Goal: Use online tool/utility: Utilize a website feature to perform a specific function

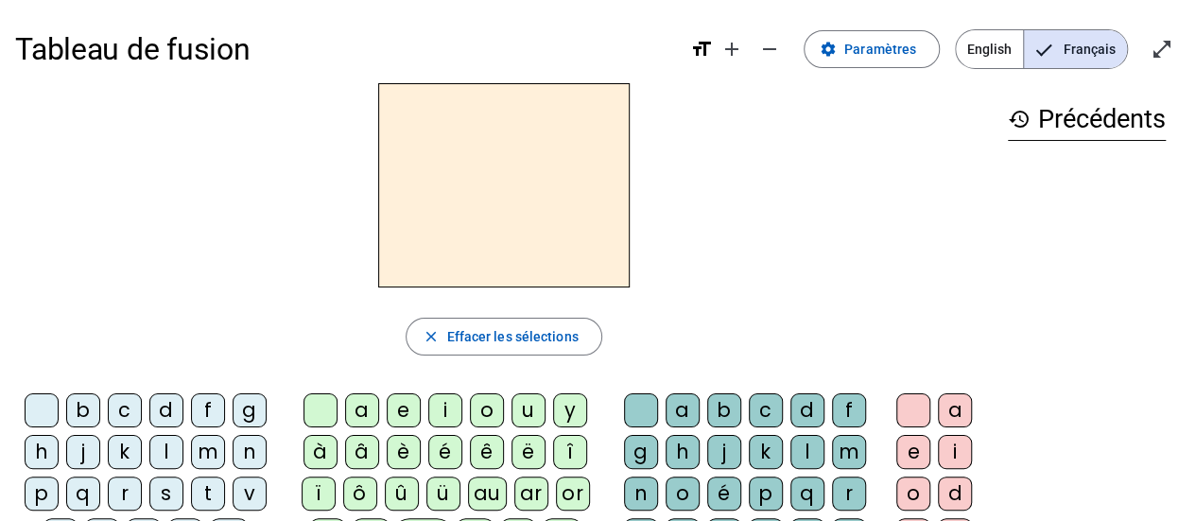
click at [164, 417] on div "d" at bounding box center [166, 410] width 34 height 34
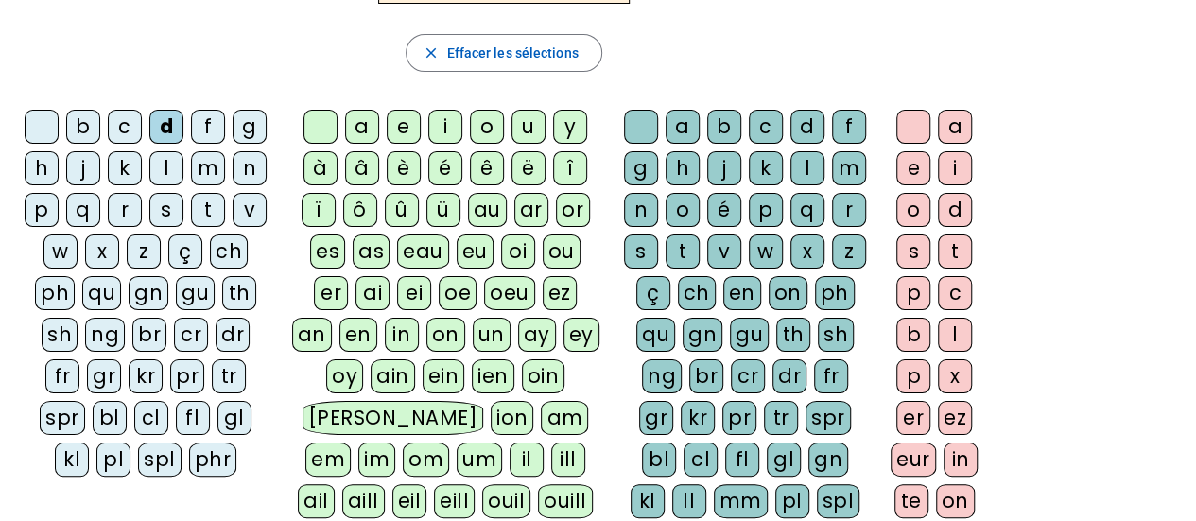
scroll to position [378, 0]
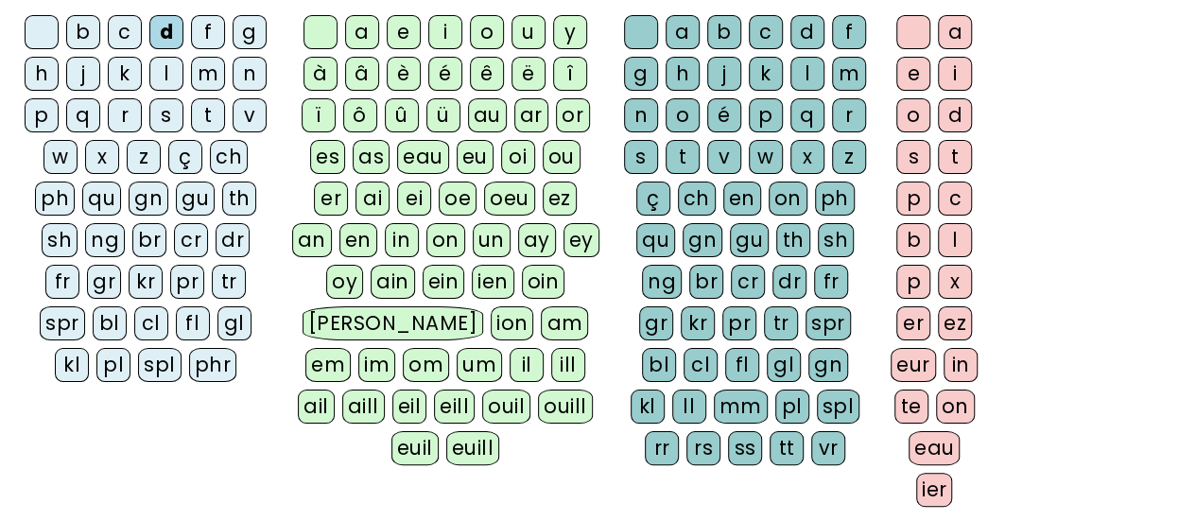
click at [531, 37] on div "u" at bounding box center [529, 32] width 34 height 34
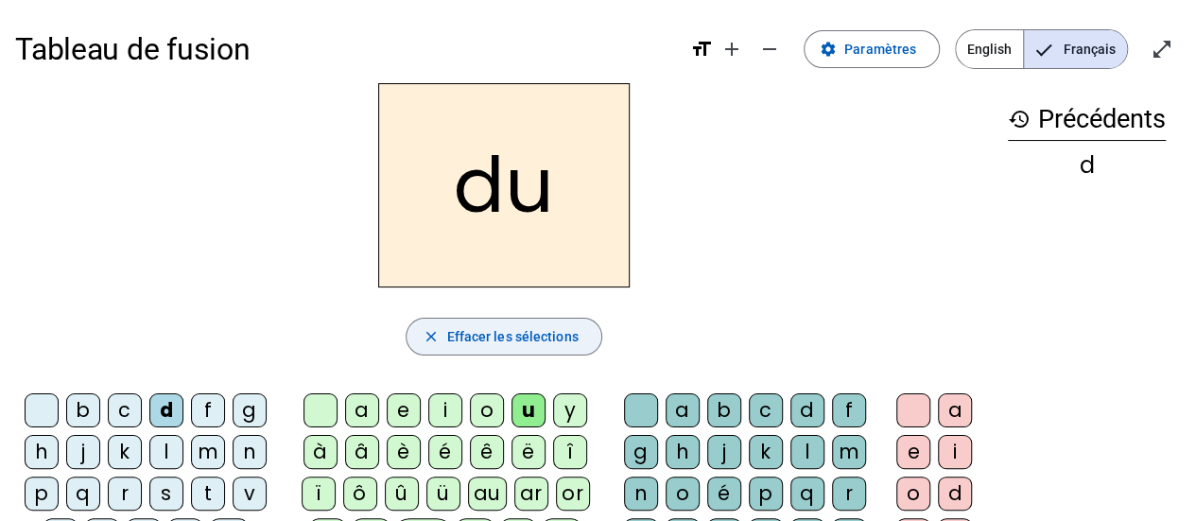
click at [516, 323] on span "button" at bounding box center [504, 336] width 194 height 45
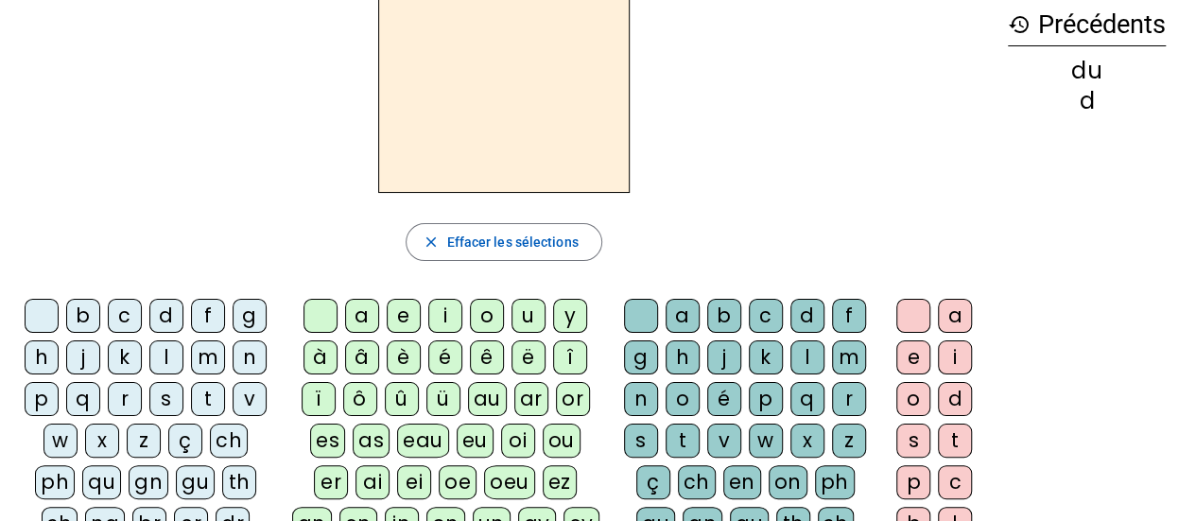
scroll to position [189, 0]
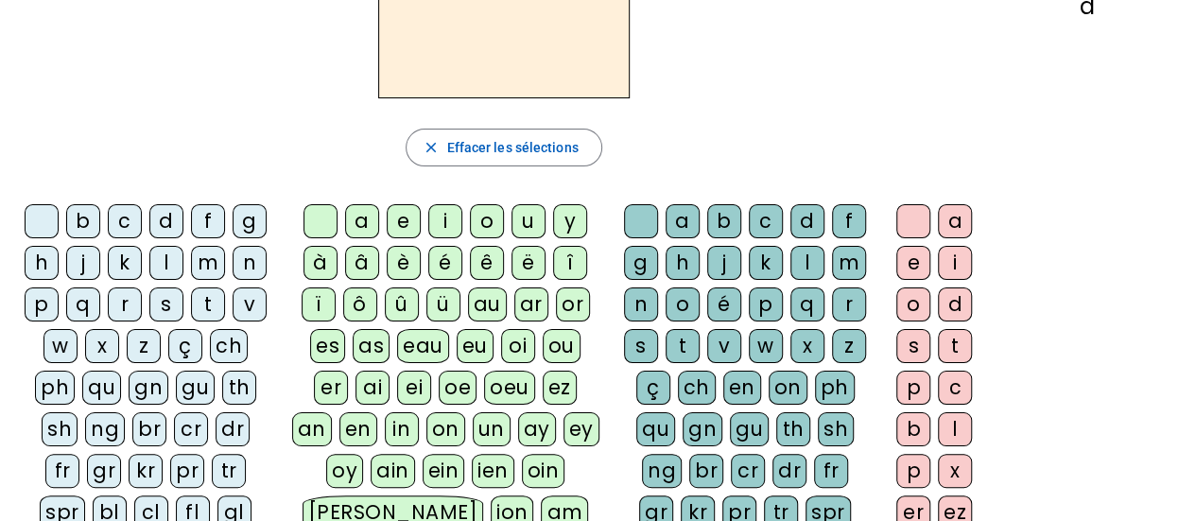
click at [200, 304] on div "t" at bounding box center [208, 304] width 34 height 34
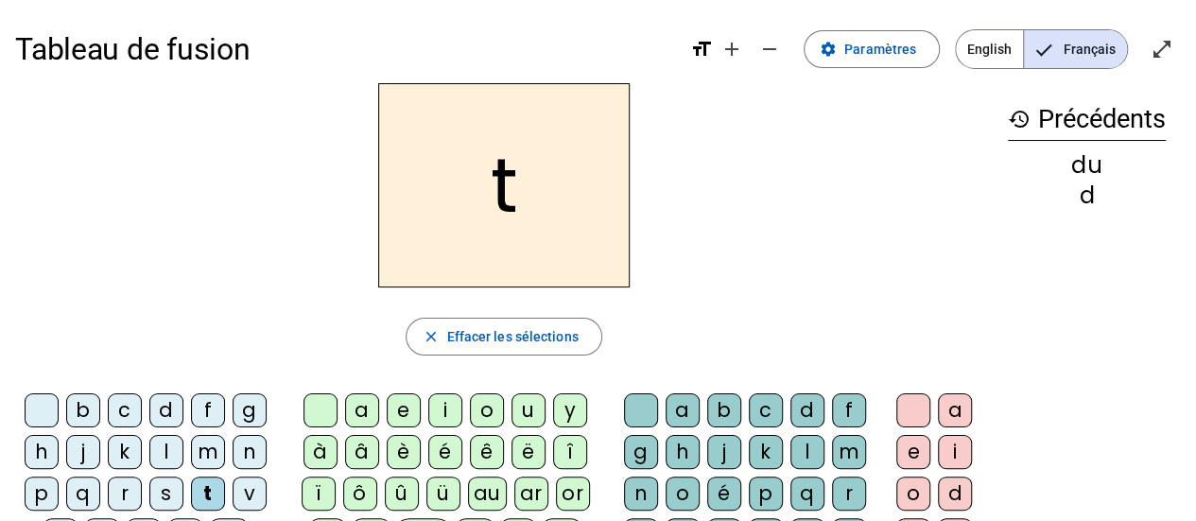
click at [514, 406] on div "u" at bounding box center [529, 410] width 34 height 34
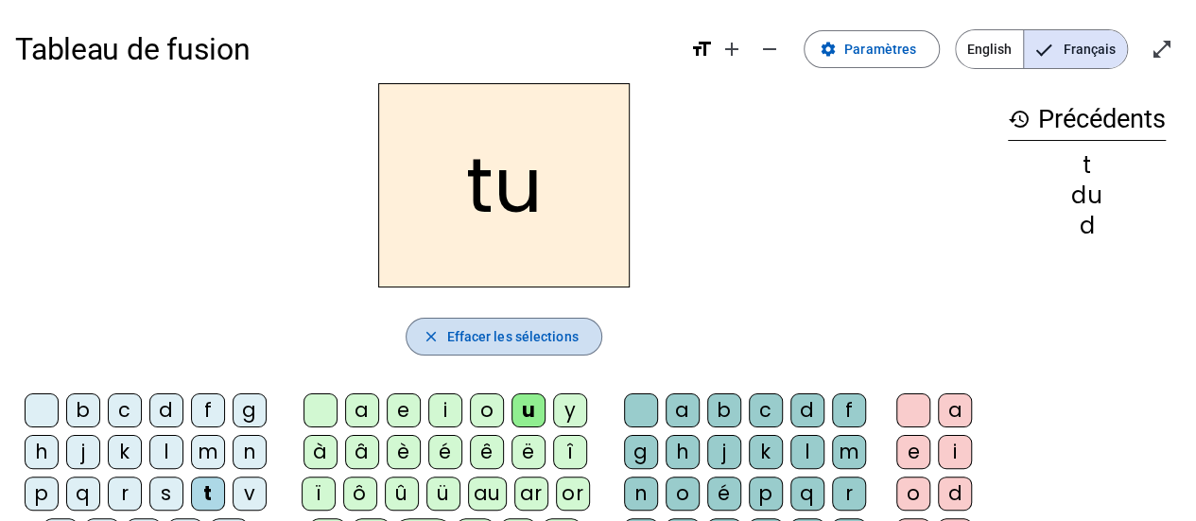
click at [567, 330] on span "Effacer les sélections" at bounding box center [511, 336] width 131 height 23
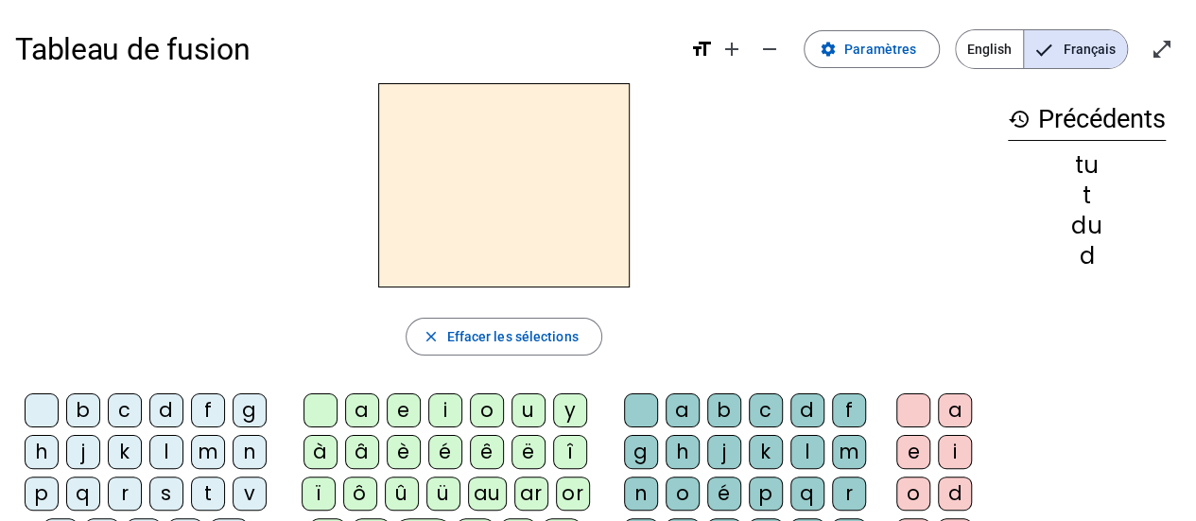
click at [206, 496] on div "t" at bounding box center [208, 494] width 34 height 34
click at [361, 409] on div "a" at bounding box center [362, 410] width 34 height 34
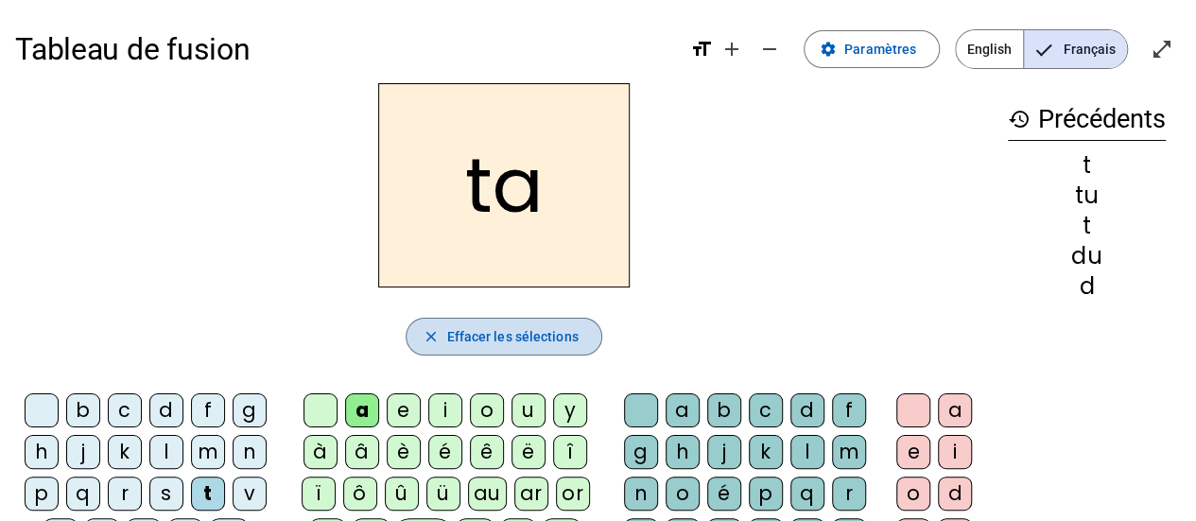
click at [545, 342] on span "Effacer les sélections" at bounding box center [511, 336] width 131 height 23
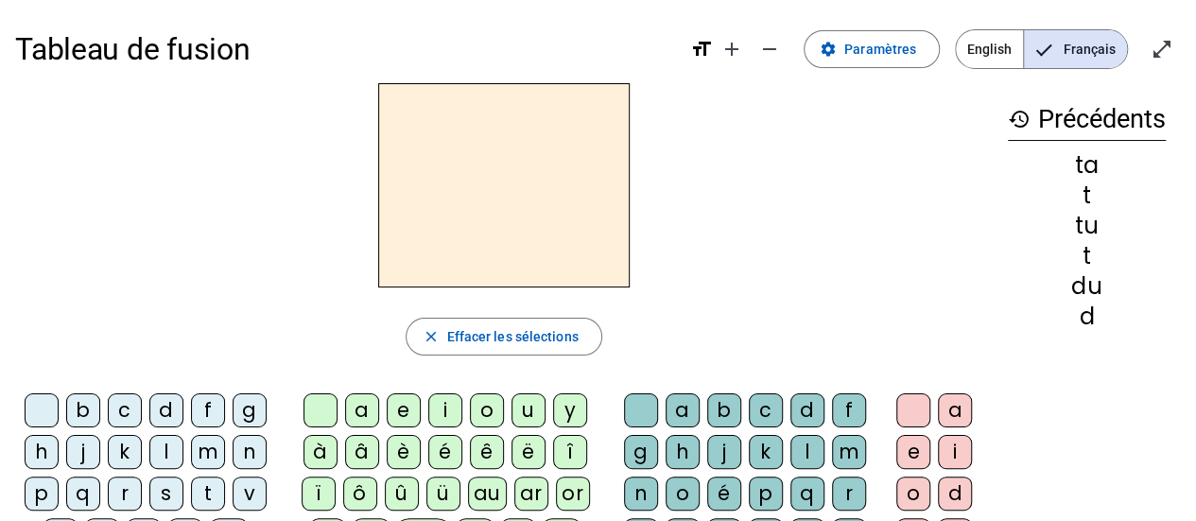
click at [200, 490] on div "t" at bounding box center [208, 494] width 34 height 34
click at [391, 409] on div "e" at bounding box center [404, 410] width 34 height 34
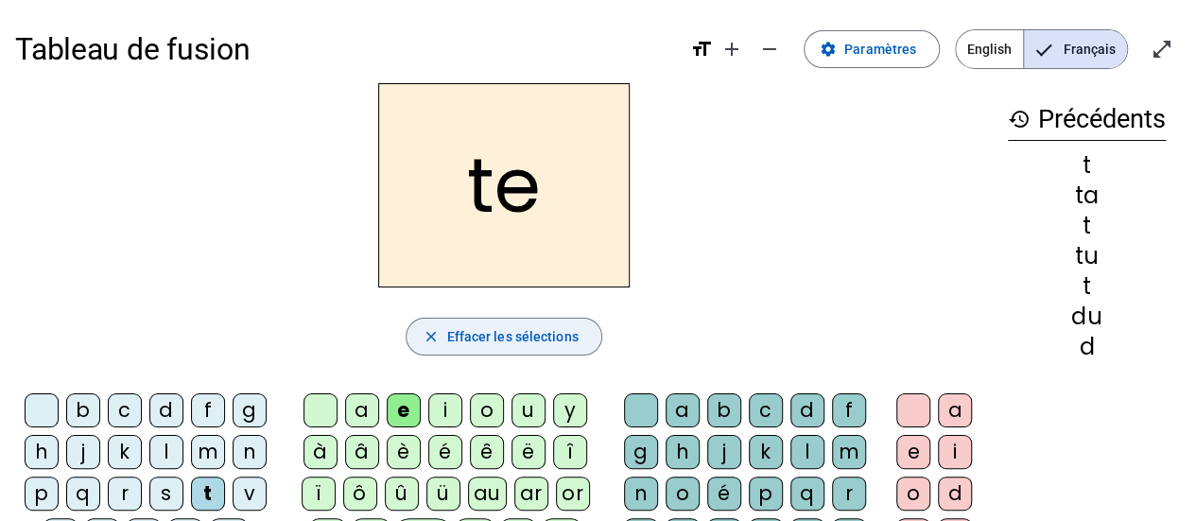
click at [543, 330] on span "Effacer les sélections" at bounding box center [511, 336] width 131 height 23
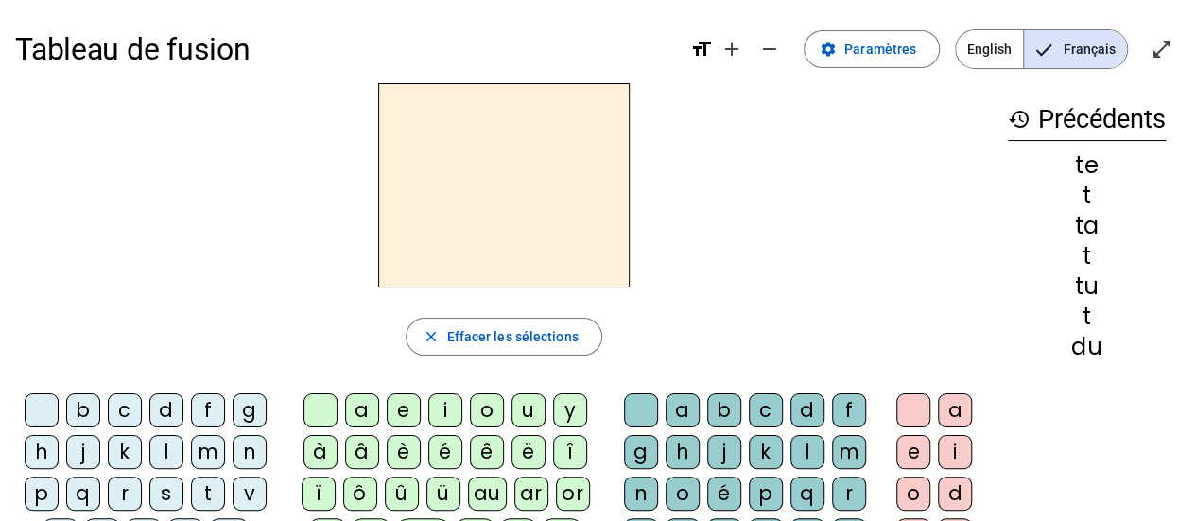
click at [166, 412] on div "d" at bounding box center [166, 410] width 34 height 34
click at [416, 409] on div "e" at bounding box center [404, 410] width 34 height 34
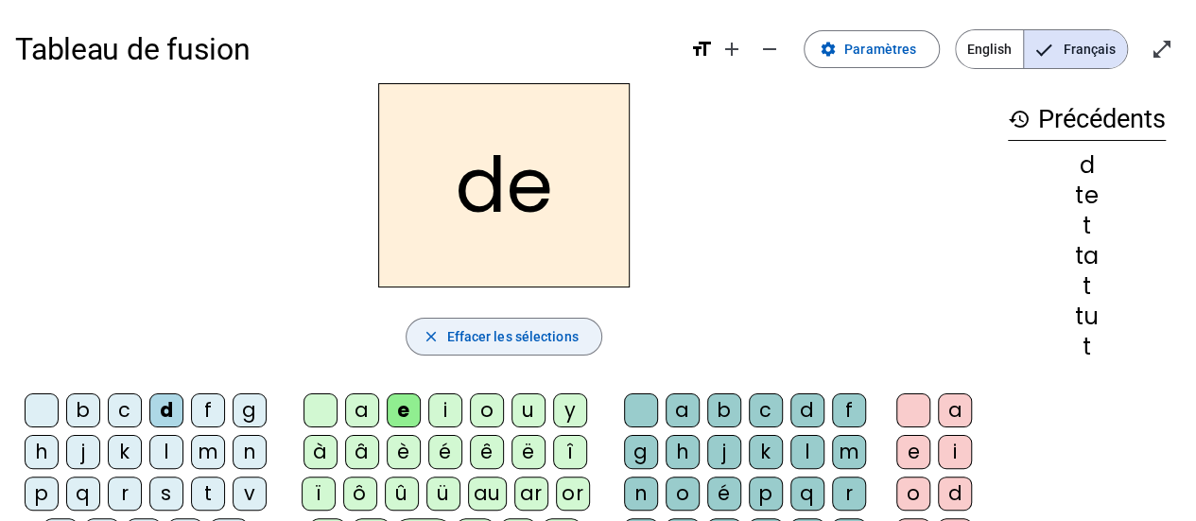
click at [496, 333] on span "Effacer les sélections" at bounding box center [511, 336] width 131 height 23
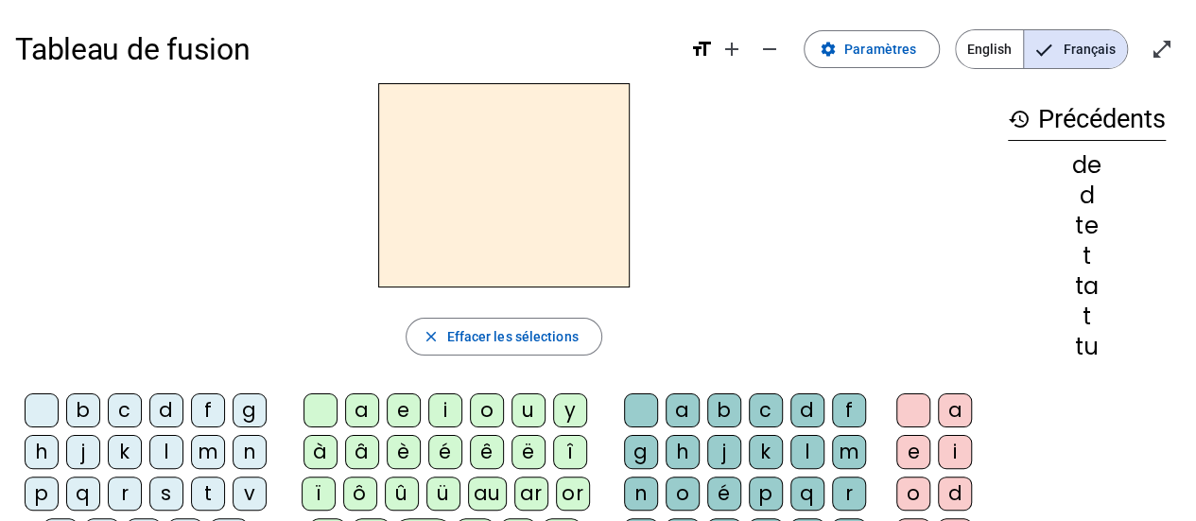
click at [78, 455] on div "j" at bounding box center [83, 452] width 34 height 34
click at [405, 417] on div "e" at bounding box center [404, 410] width 34 height 34
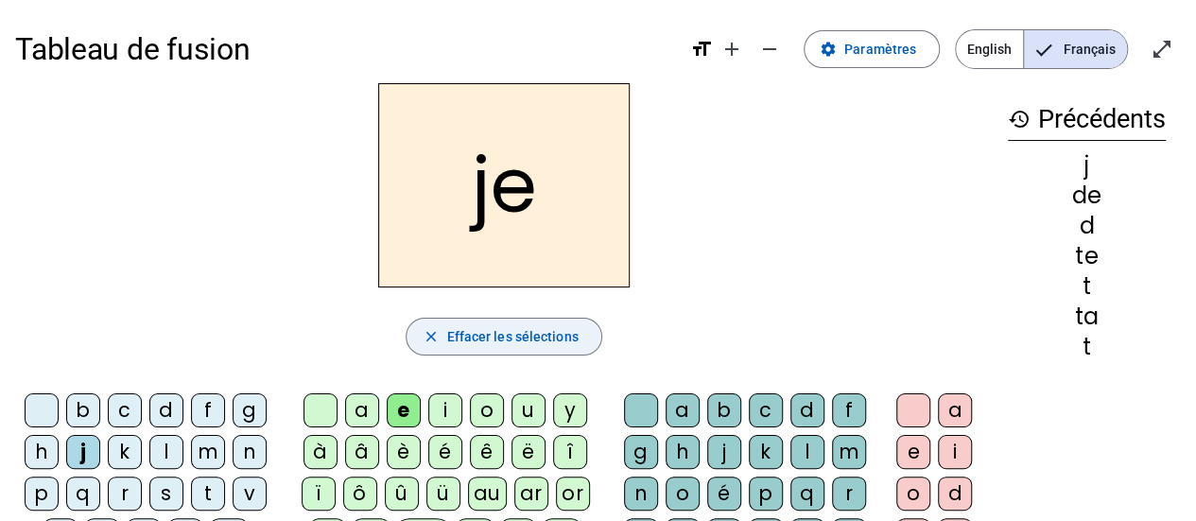
click at [499, 328] on span "Effacer les sélections" at bounding box center [511, 336] width 131 height 23
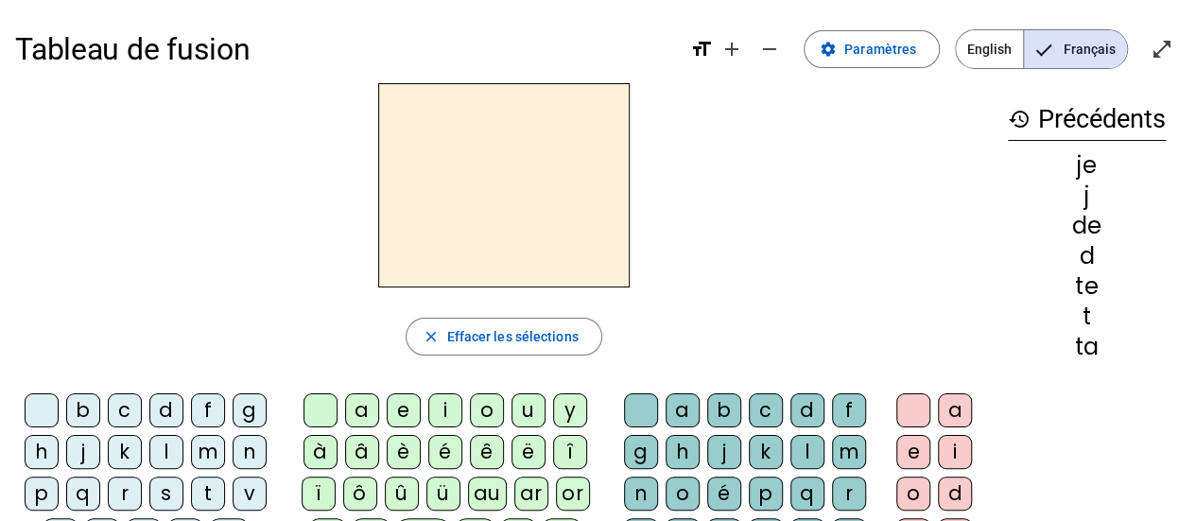
click at [207, 450] on div "m" at bounding box center [208, 452] width 34 height 34
click at [404, 409] on div "e" at bounding box center [404, 410] width 34 height 34
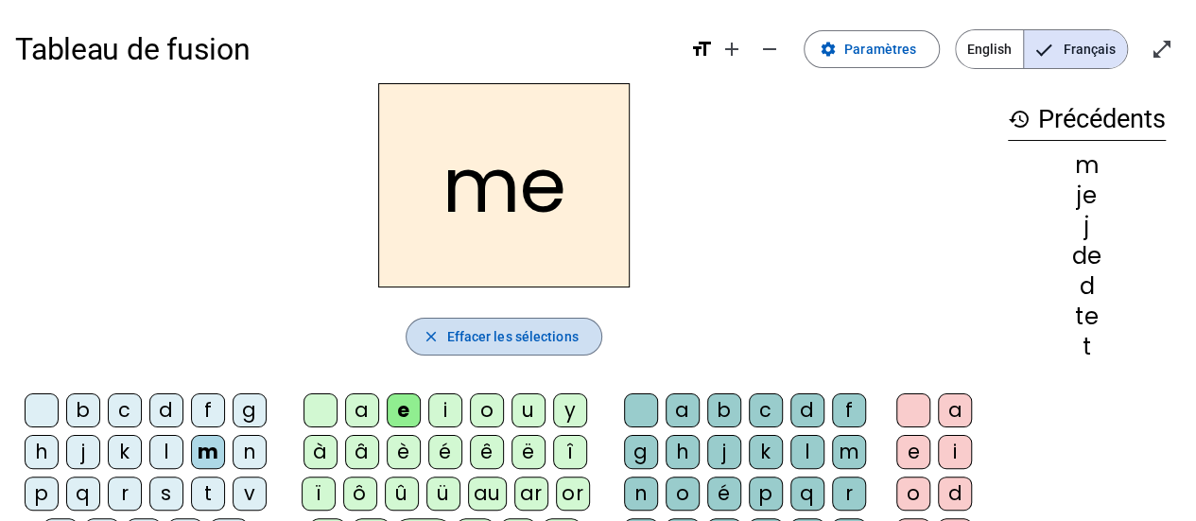
click at [553, 339] on span "Effacer les sélections" at bounding box center [511, 336] width 131 height 23
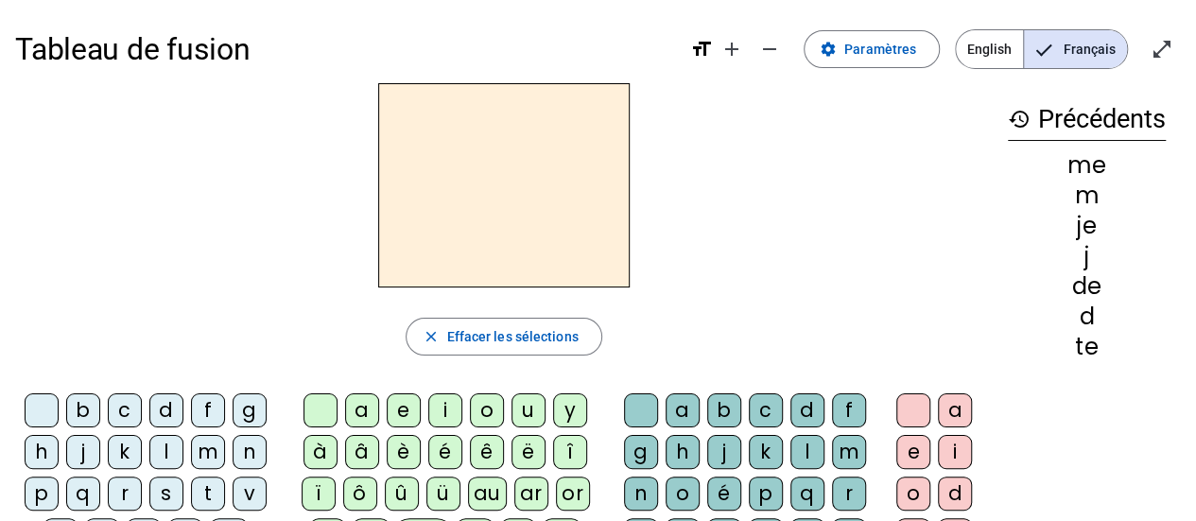
click at [200, 445] on div "m" at bounding box center [208, 452] width 34 height 34
click at [350, 413] on div "a" at bounding box center [362, 410] width 34 height 34
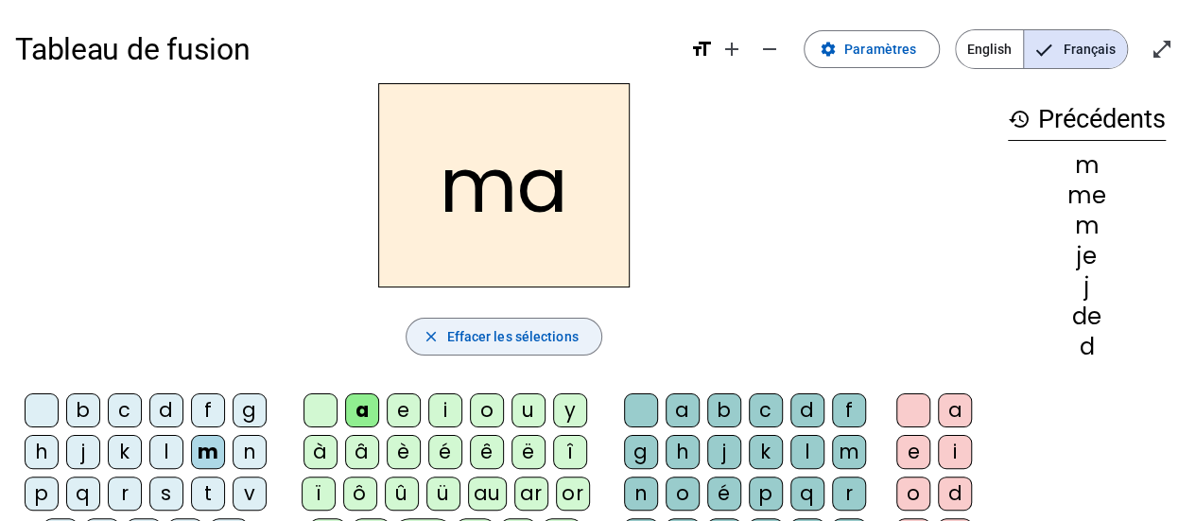
click at [514, 344] on span "Effacer les sélections" at bounding box center [511, 336] width 131 height 23
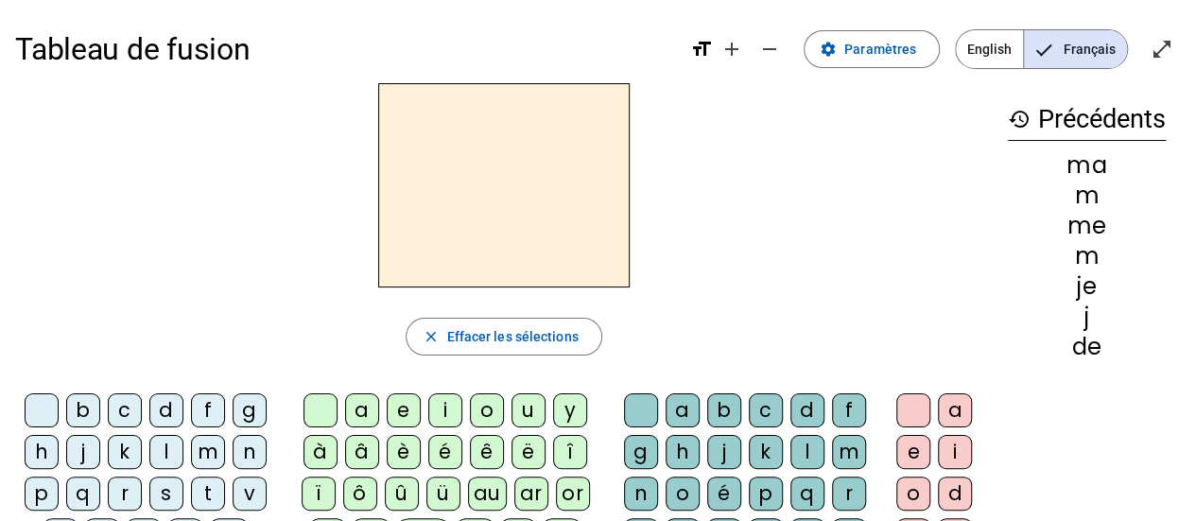
click at [210, 455] on div "m" at bounding box center [208, 452] width 34 height 34
click at [358, 415] on div "a" at bounding box center [362, 410] width 34 height 34
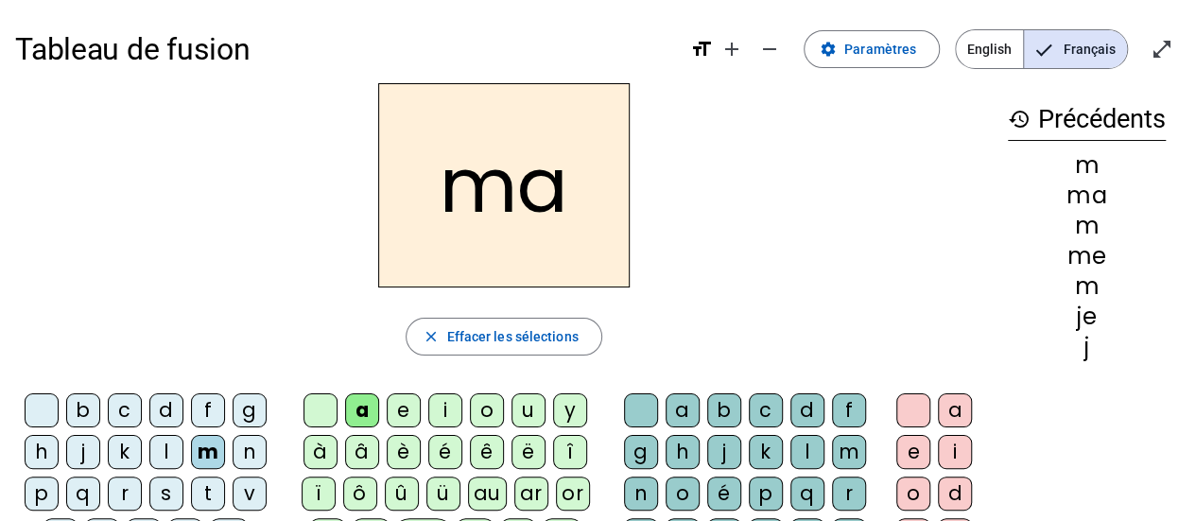
click at [792, 453] on div "l" at bounding box center [808, 452] width 34 height 34
